Goal: Task Accomplishment & Management: Manage account settings

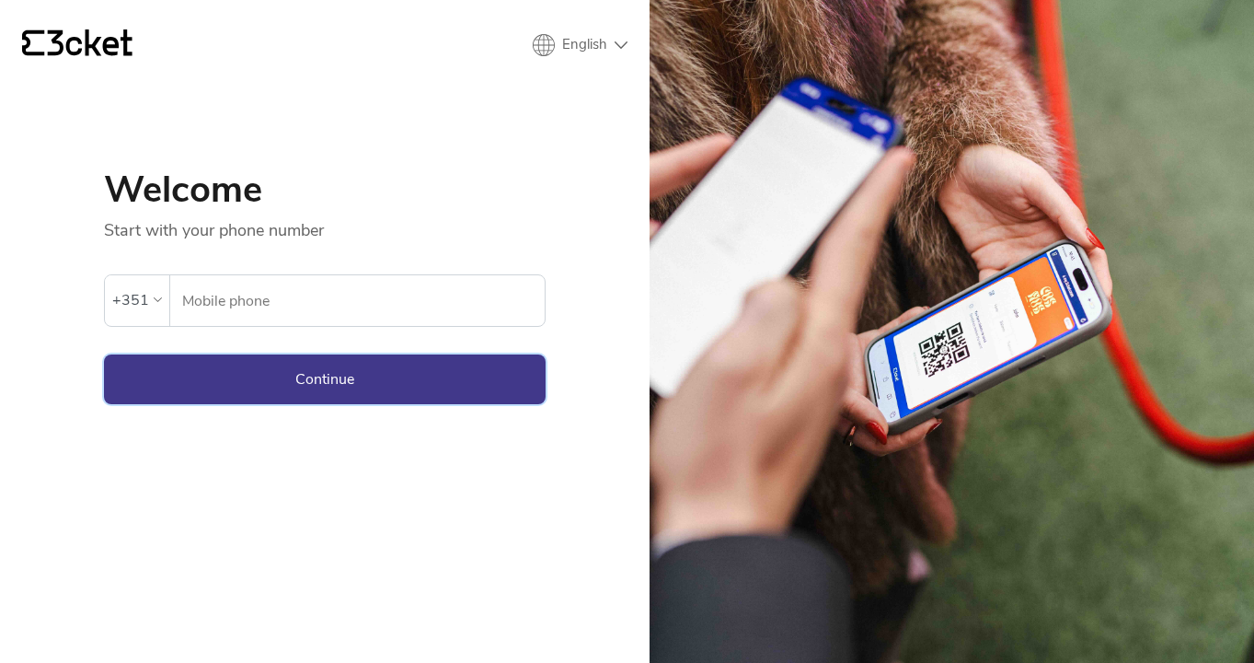
type input "933238617"
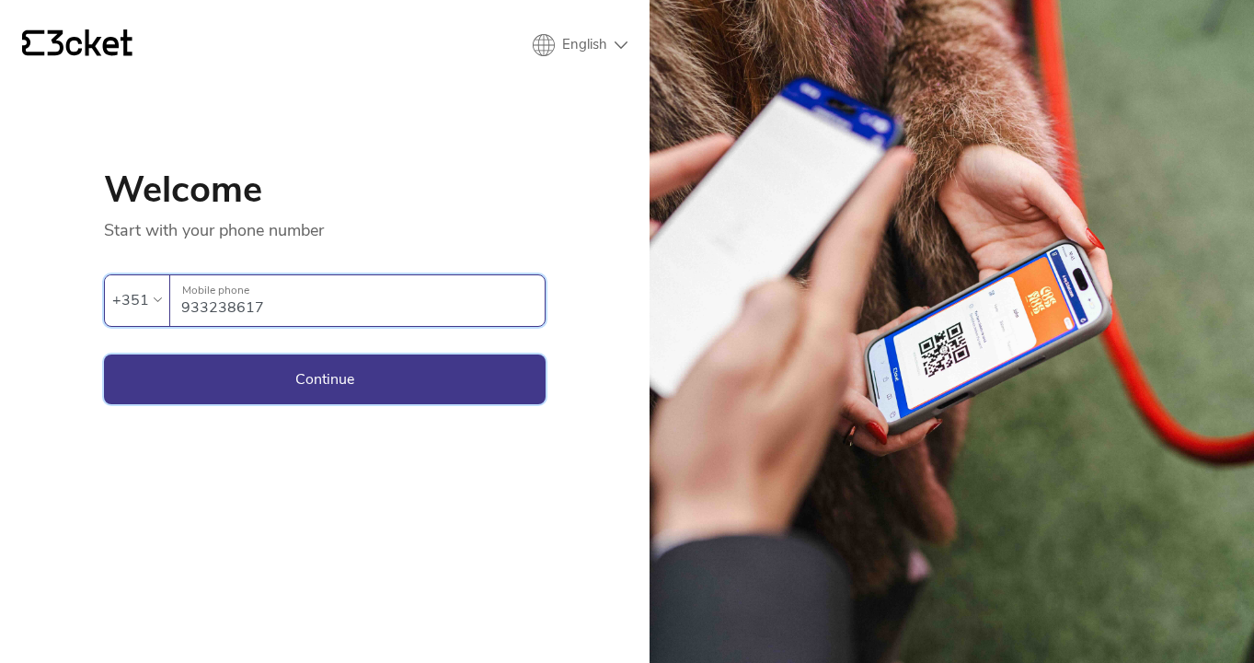
click at [408, 393] on button "Continue" at bounding box center [325, 379] width 442 height 50
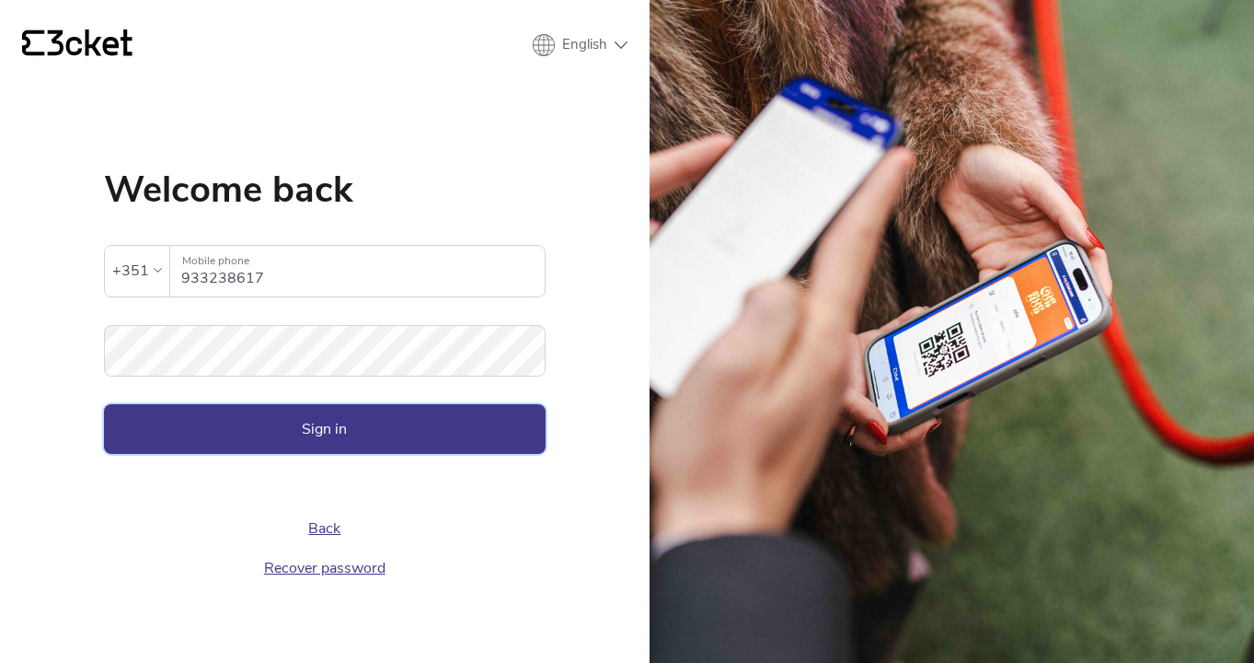
click at [337, 434] on button "Sign in" at bounding box center [325, 429] width 442 height 50
